Goal: Information Seeking & Learning: Learn about a topic

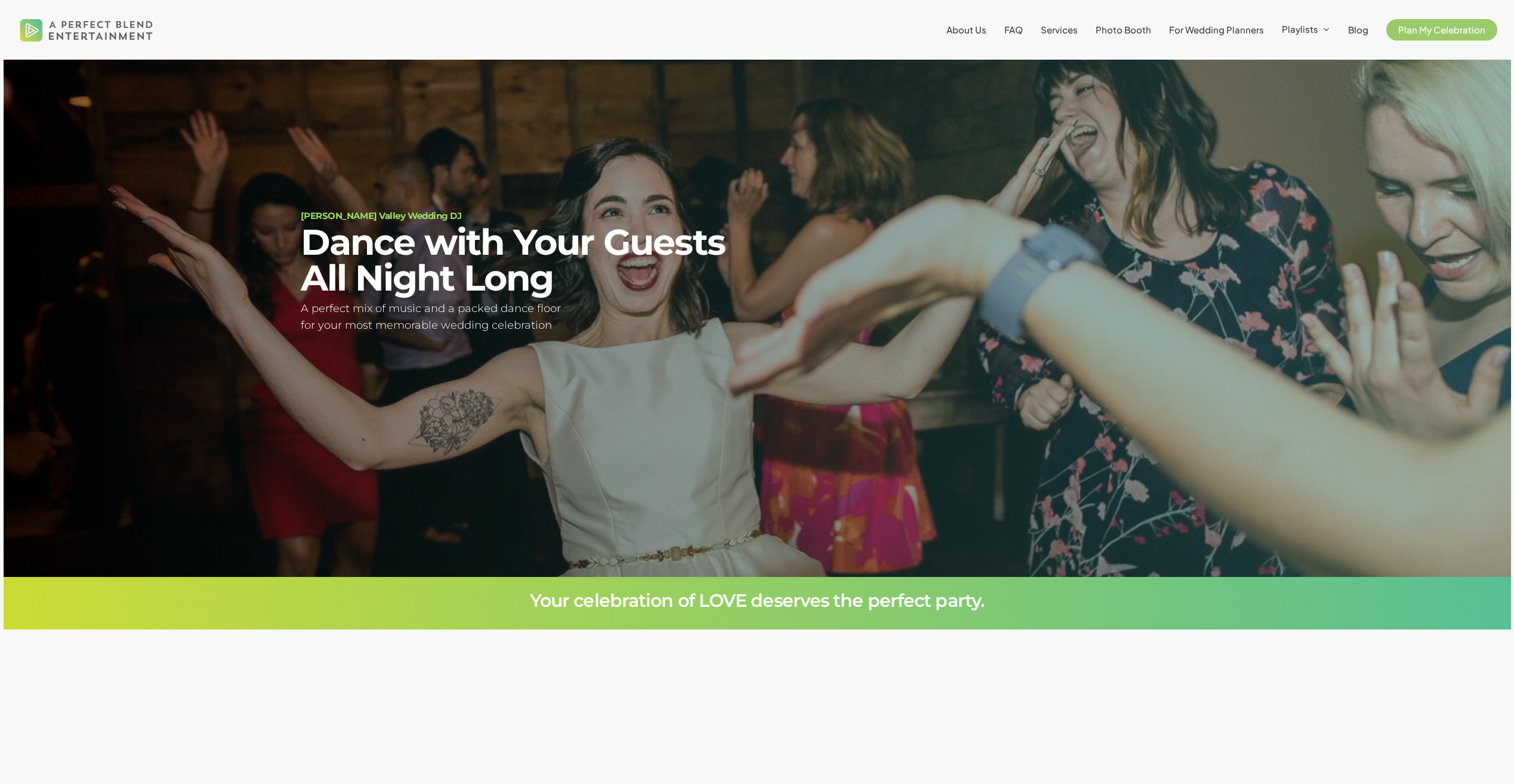
scroll to position [169, 0]
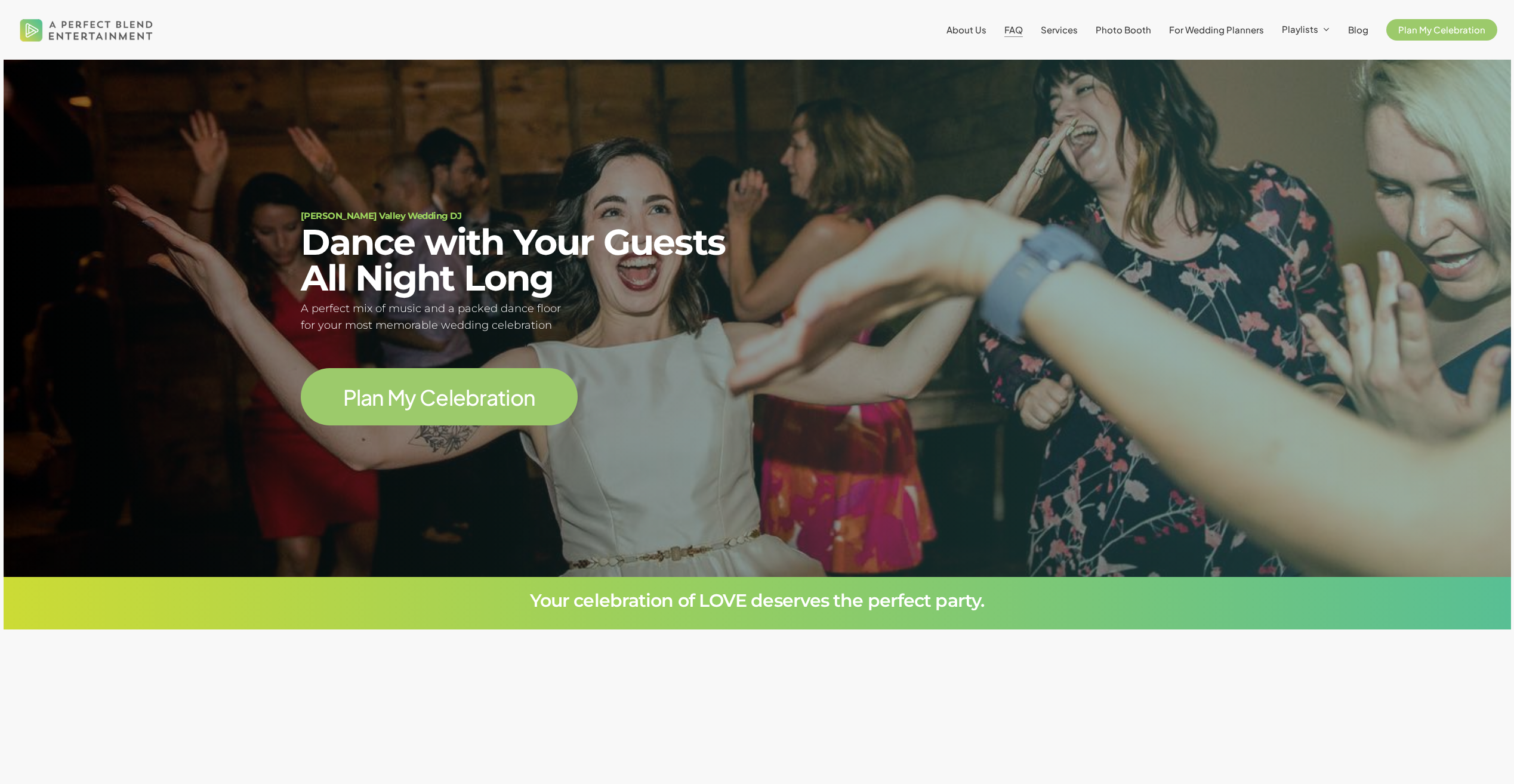
click at [1020, 30] on span "FAQ" at bounding box center [1014, 29] width 19 height 11
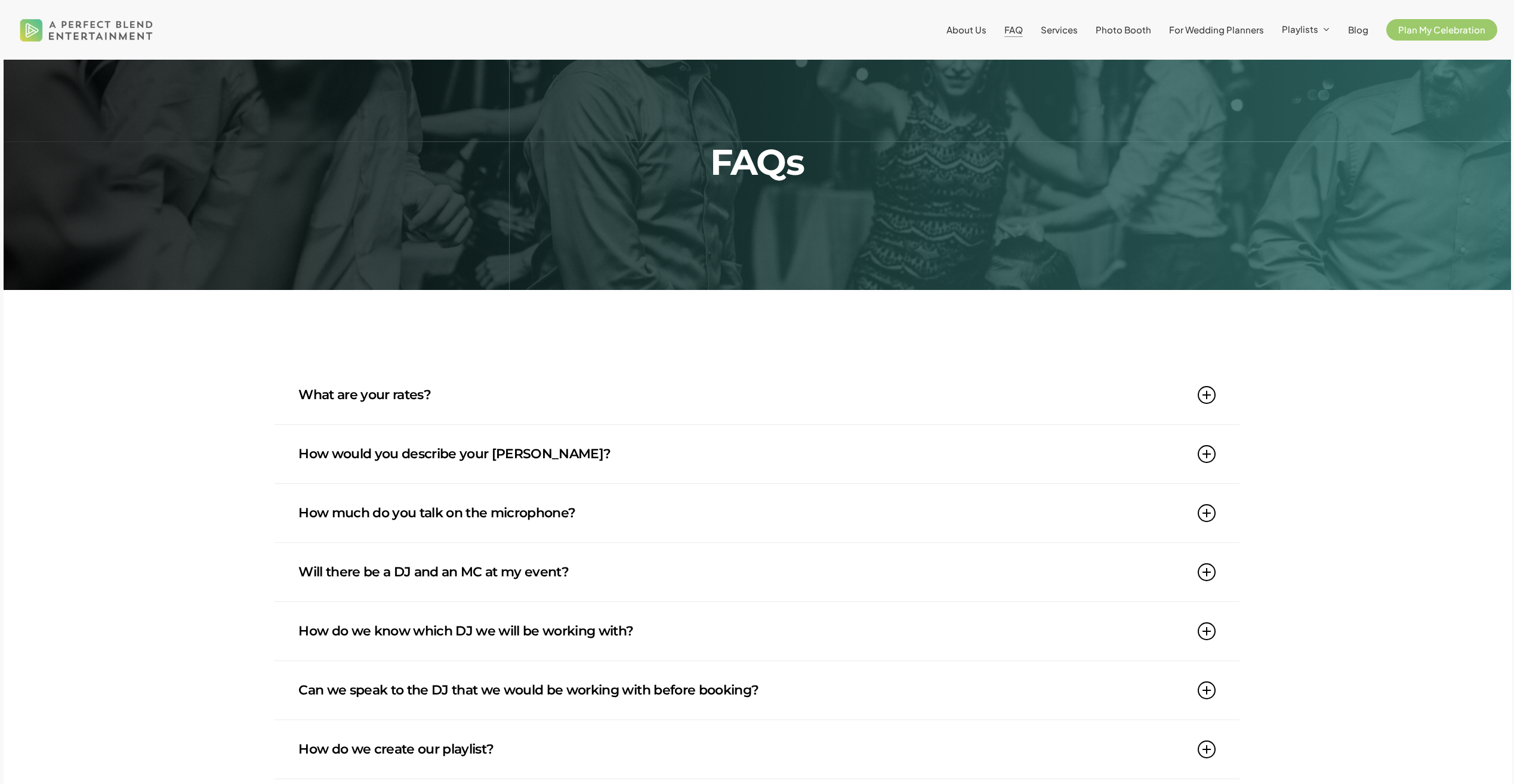
scroll to position [60, 0]
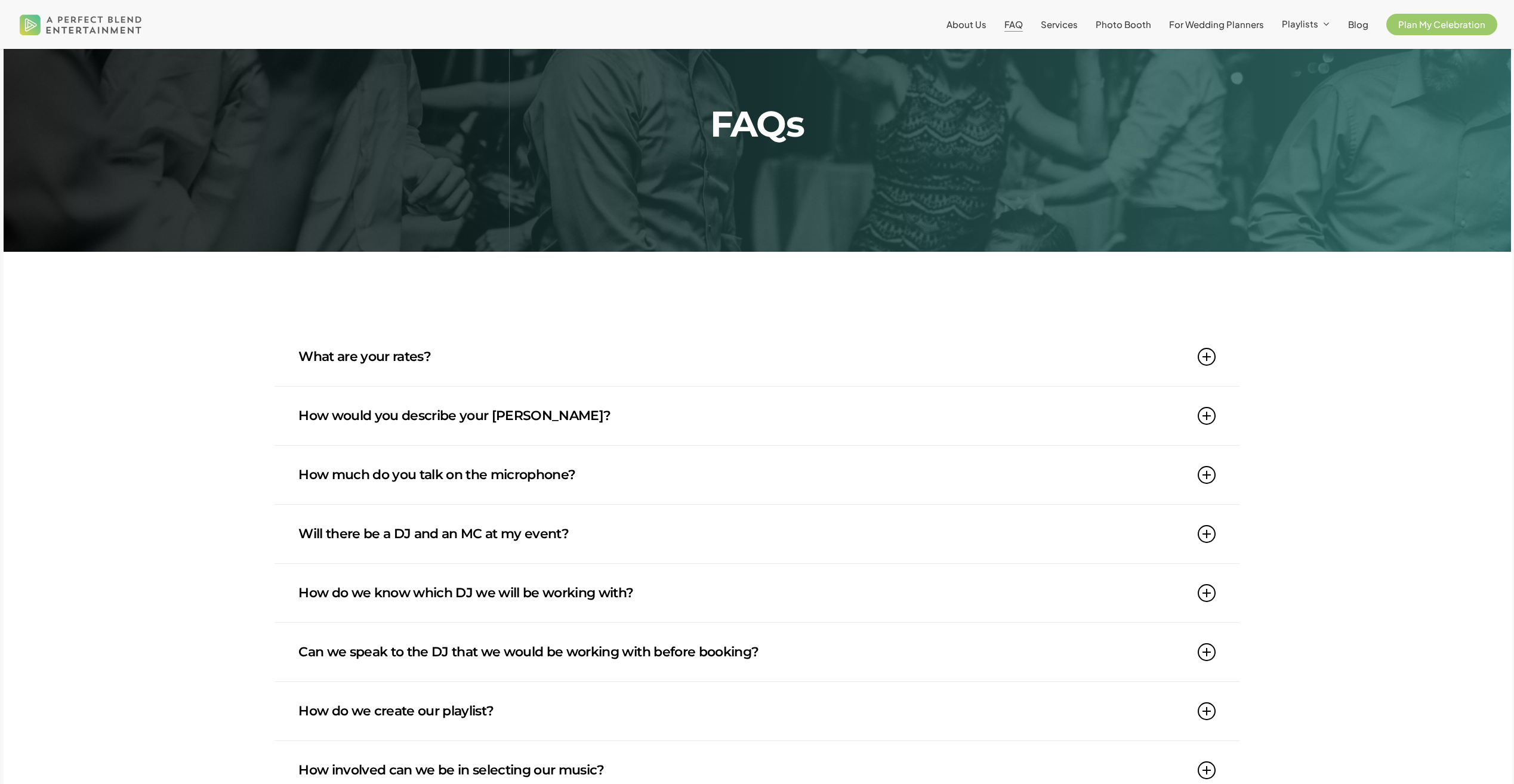
click at [1210, 361] on icon at bounding box center [1206, 357] width 18 height 18
